Goal: Transaction & Acquisition: Download file/media

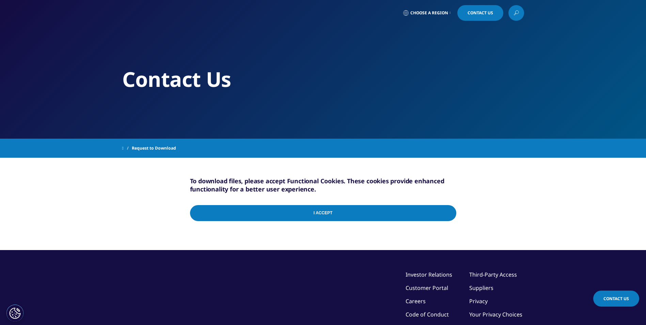
click at [446, 212] on input "I Accept" at bounding box center [323, 213] width 266 height 16
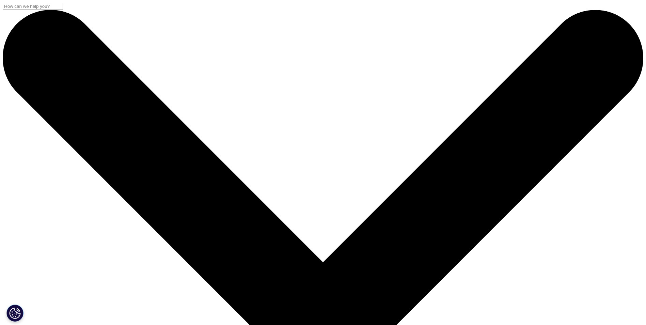
click at [162, 205] on div "To download files, please accept Functional Cookies. These cookies provide enha…" at bounding box center [323, 204] width 388 height 92
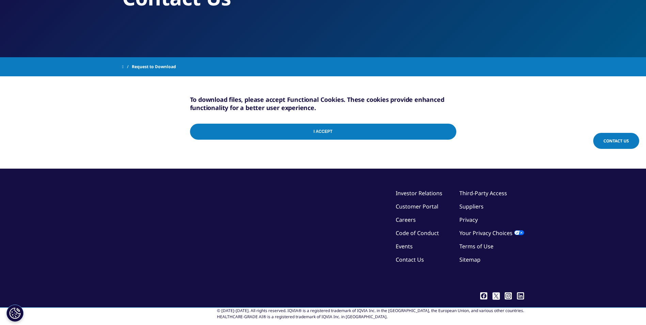
scroll to position [100, 0]
click at [158, 61] on span "Request to Download" at bounding box center [154, 67] width 44 height 12
click at [18, 309] on button "Cookies Settings" at bounding box center [14, 313] width 17 height 17
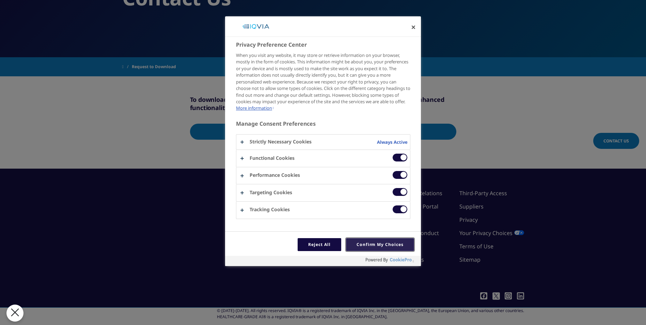
click at [361, 243] on button "Confirm My Choices" at bounding box center [380, 244] width 68 height 13
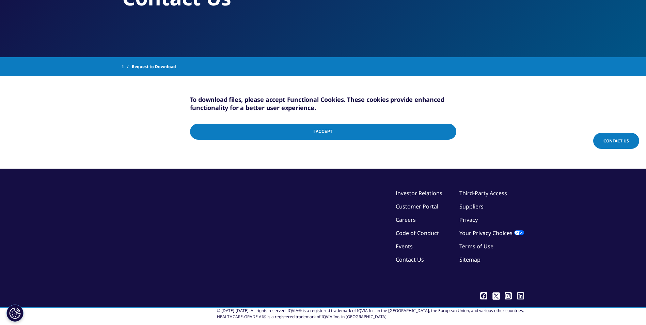
click at [333, 124] on input "I Accept" at bounding box center [323, 132] width 266 height 16
